Goal: Information Seeking & Learning: Learn about a topic

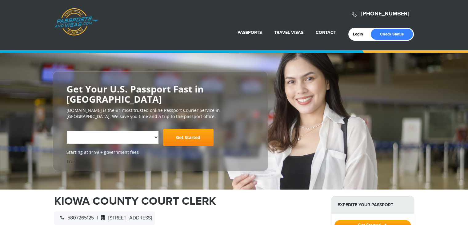
select select "**********"
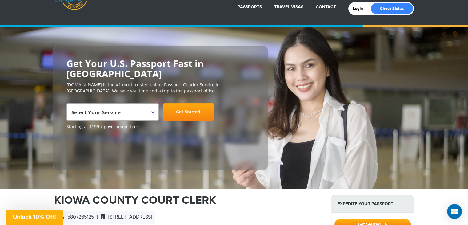
scroll to position [31, 0]
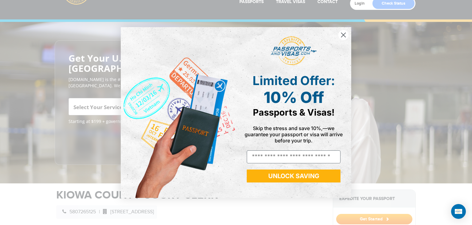
click at [340, 35] on circle "Close dialog" at bounding box center [344, 35] width 10 height 10
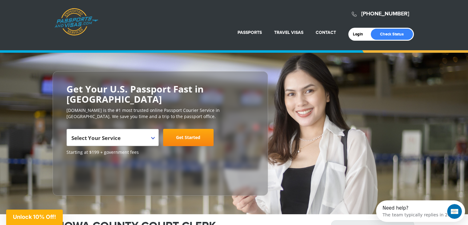
scroll to position [0, 0]
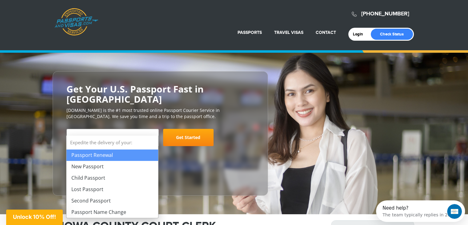
click at [151, 137] on b at bounding box center [153, 138] width 4 height 2
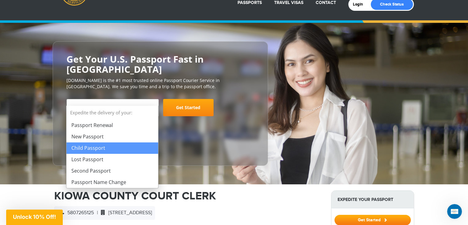
scroll to position [31, 0]
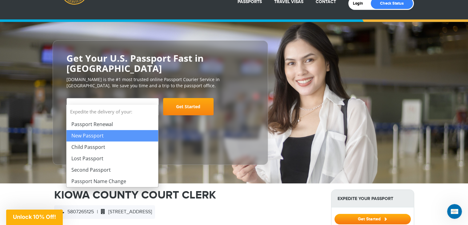
select select "**********"
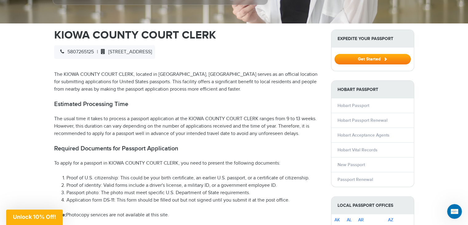
scroll to position [185, 0]
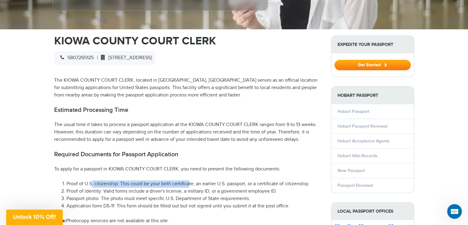
drag, startPoint x: 92, startPoint y: 173, endPoint x: 188, endPoint y: 175, distance: 96.3
click at [188, 180] on li "Proof of U.S. citizenship: This could be your birth certificate, an earlier U.S…" at bounding box center [193, 183] width 255 height 7
click at [120, 187] on li "Proof of identity: Valid forms include a driver's license, a military ID, or a …" at bounding box center [193, 190] width 255 height 7
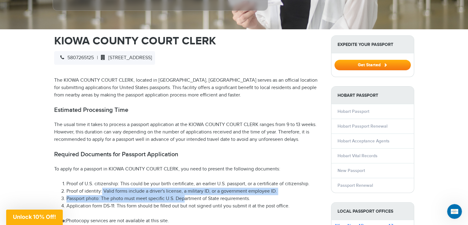
drag, startPoint x: 102, startPoint y: 180, endPoint x: 184, endPoint y: 184, distance: 82.5
click at [184, 184] on ol "Proof of U.S. citizenship: This could be your birth certificate, an earlier U.S…" at bounding box center [188, 195] width 268 height 30
click at [114, 187] on li "Proof of identity: Valid forms include a driver's license, a military ID, or a …" at bounding box center [193, 190] width 255 height 7
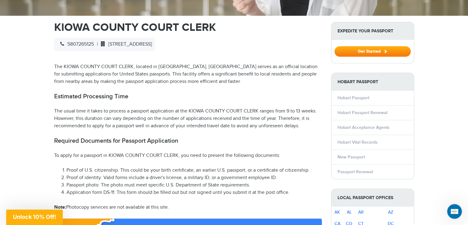
scroll to position [215, 0]
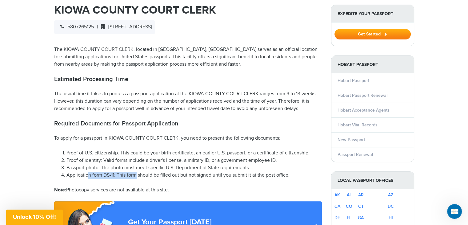
drag, startPoint x: 89, startPoint y: 165, endPoint x: 136, endPoint y: 166, distance: 47.7
click at [136, 171] on li "Application form DS-11: This form should be filled out but not signed until you…" at bounding box center [193, 174] width 255 height 7
drag, startPoint x: 114, startPoint y: 164, endPoint x: 68, endPoint y: 166, distance: 46.2
click at [68, 171] on li "Application form DS-11: This form should be filled out but not signed until you…" at bounding box center [193, 174] width 255 height 7
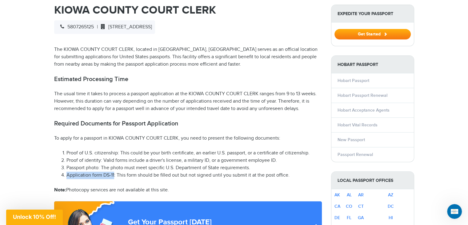
copy li "Application form DS-11"
click at [223, 75] on h2 "Estimated Processing Time" at bounding box center [188, 78] width 268 height 7
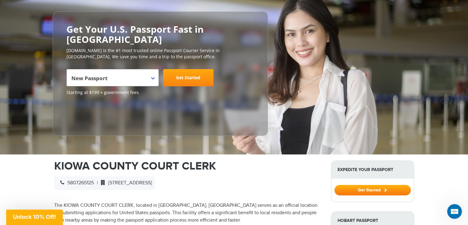
scroll to position [62, 0]
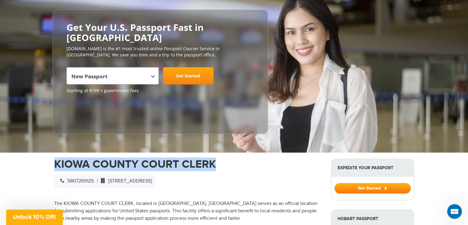
drag, startPoint x: 226, startPoint y: 149, endPoint x: 50, endPoint y: 154, distance: 176.6
copy h1 "KIOWA COUNTY COURT CLERK"
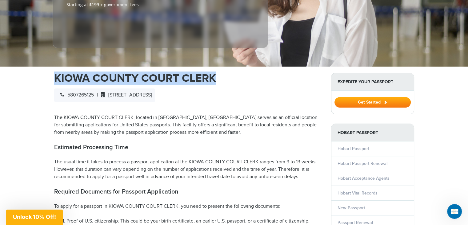
scroll to position [154, 0]
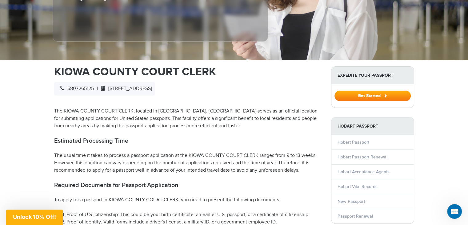
click at [226, 107] on p "The KIOWA COUNTY COURT CLERK, located in [GEOGRAPHIC_DATA], [GEOGRAPHIC_DATA] s…" at bounding box center [188, 118] width 268 height 22
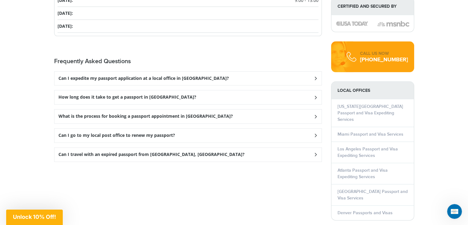
scroll to position [738, 0]
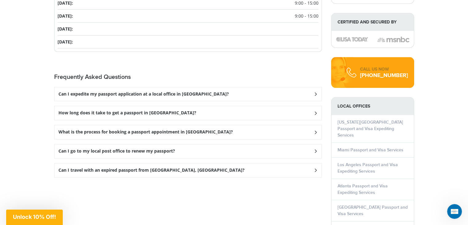
click at [154, 144] on div "Can I go to my local post office to renew my passport?" at bounding box center [187, 151] width 267 height 14
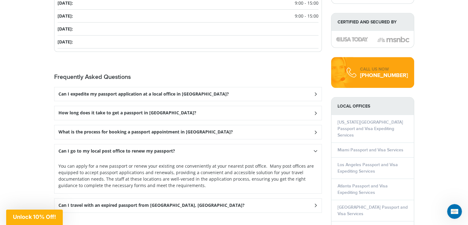
click at [153, 148] on h3 "Can I go to my local post office to renew my passport?" at bounding box center [116, 150] width 117 height 5
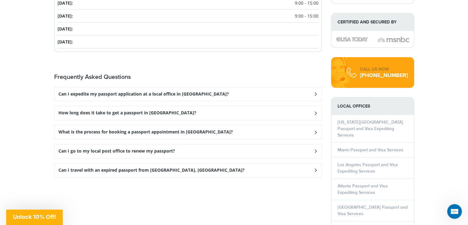
click at [129, 110] on h3 "How long does it take to get a passport in [GEOGRAPHIC_DATA]?" at bounding box center [127, 112] width 138 height 5
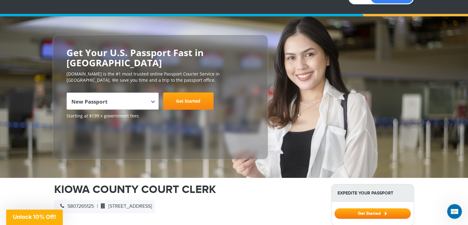
scroll to position [0, 0]
